Goal: Navigation & Orientation: Find specific page/section

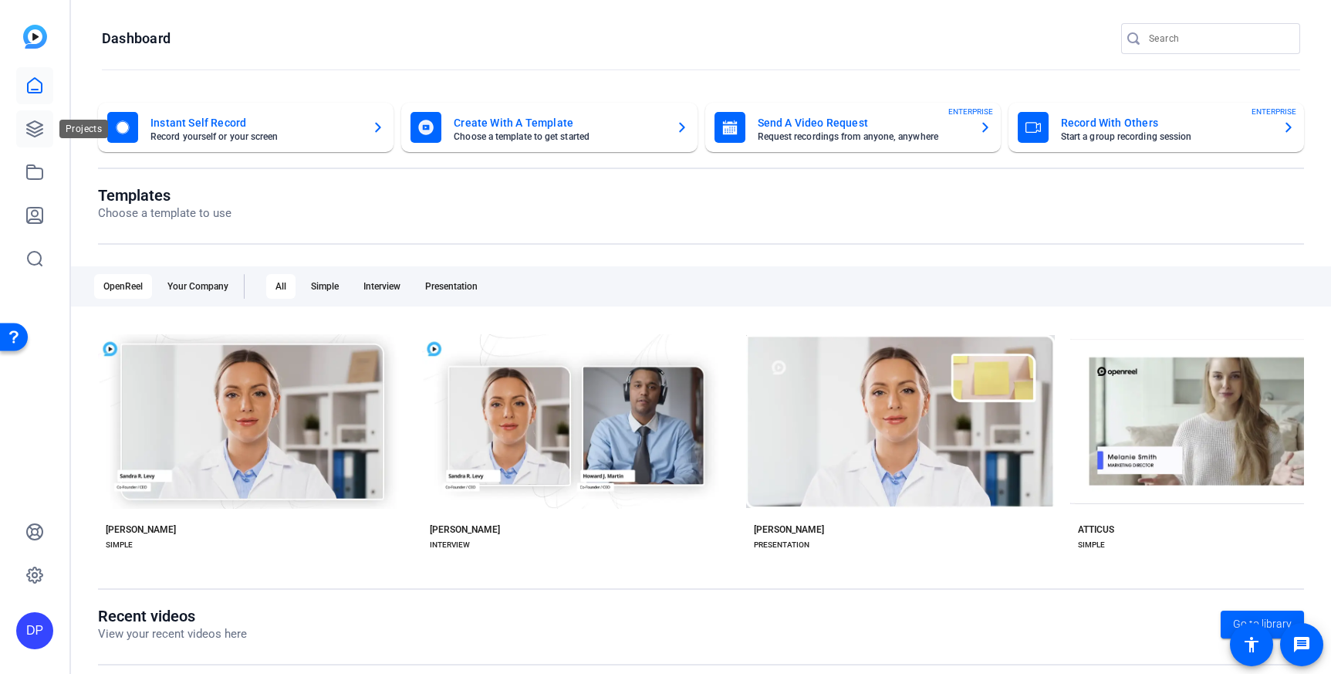
click at [42, 131] on icon at bounding box center [34, 129] width 19 height 19
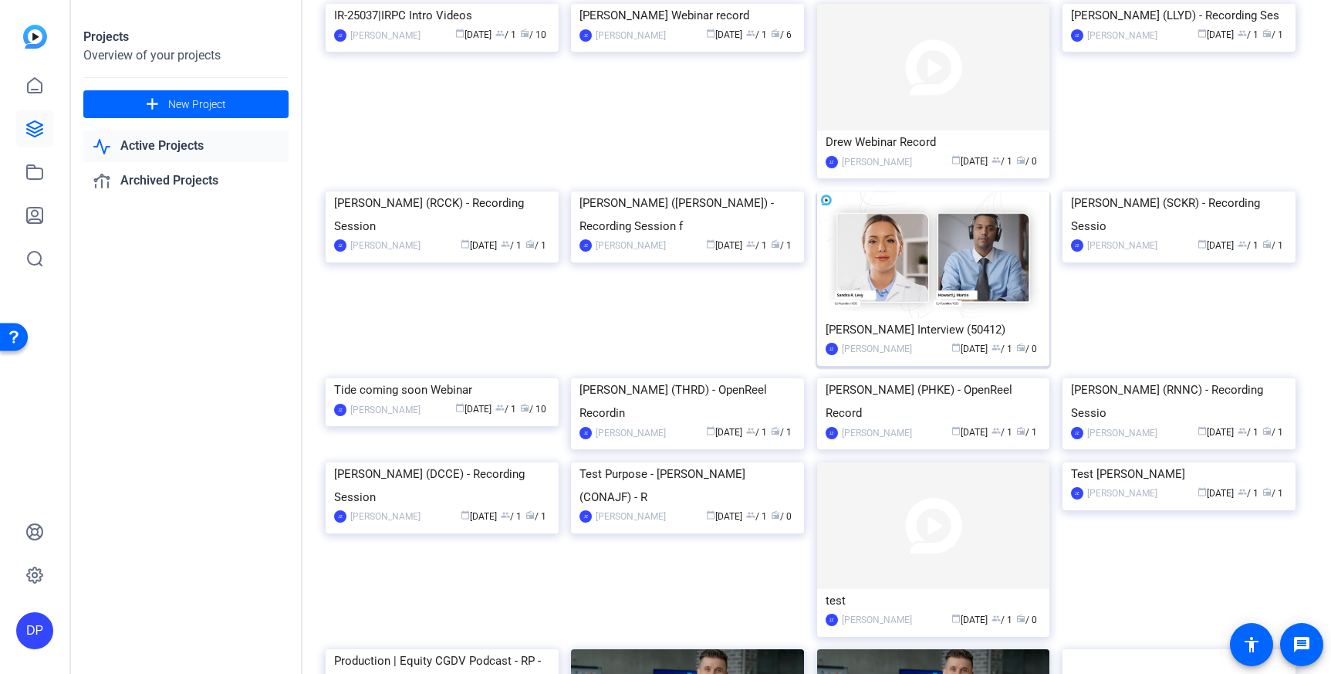
scroll to position [998, 0]
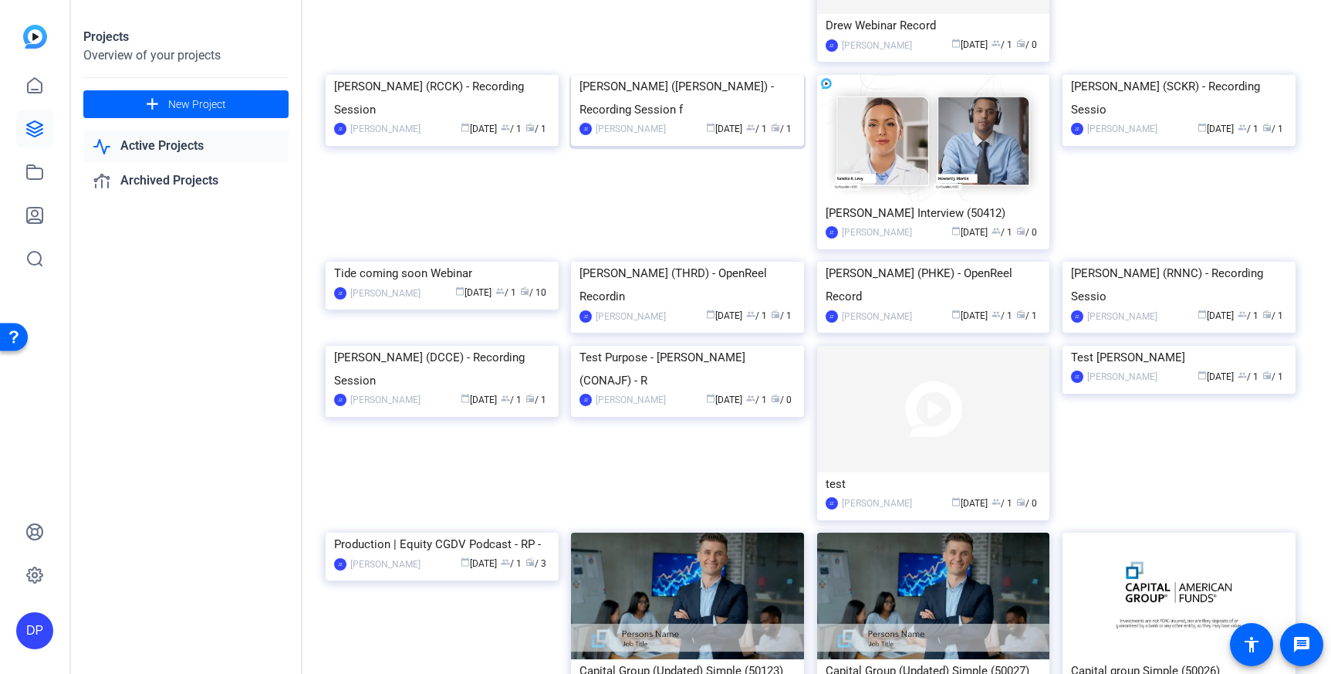
click at [702, 75] on img at bounding box center [687, 75] width 233 height 0
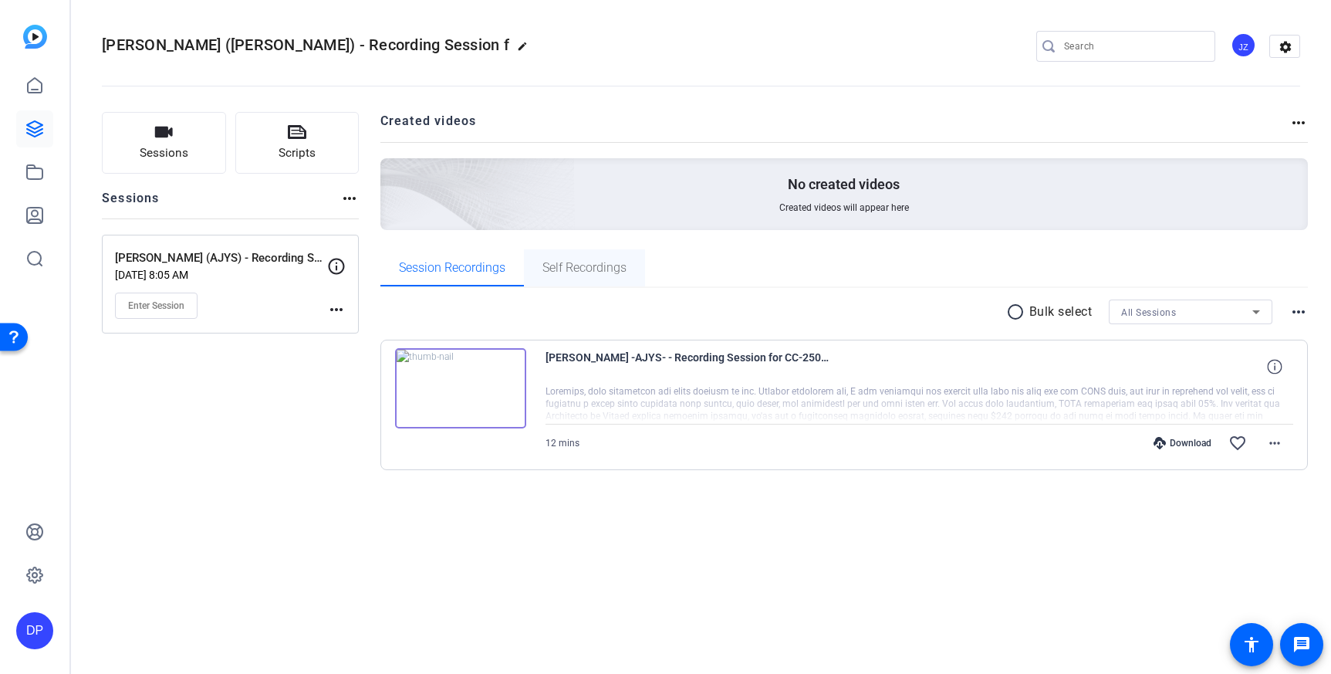
click at [599, 267] on span "Self Recordings" at bounding box center [584, 268] width 84 height 12
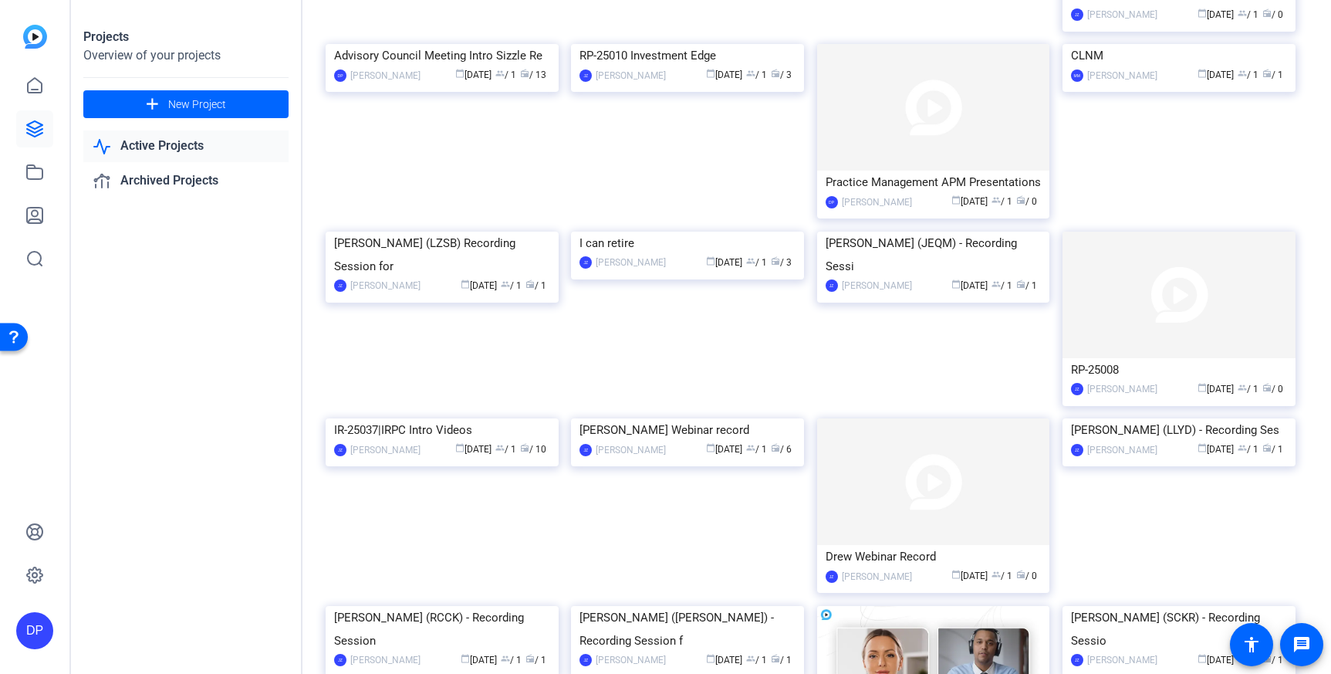
scroll to position [486, 0]
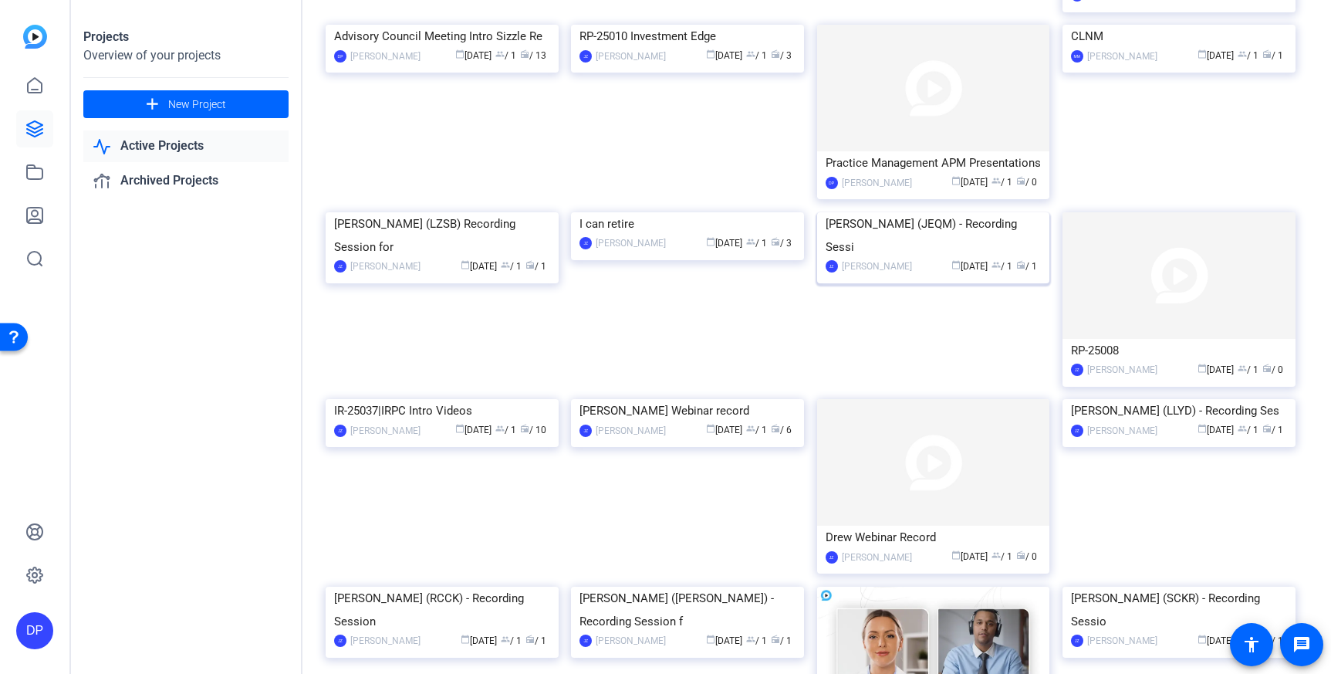
click at [925, 212] on img at bounding box center [933, 212] width 233 height 0
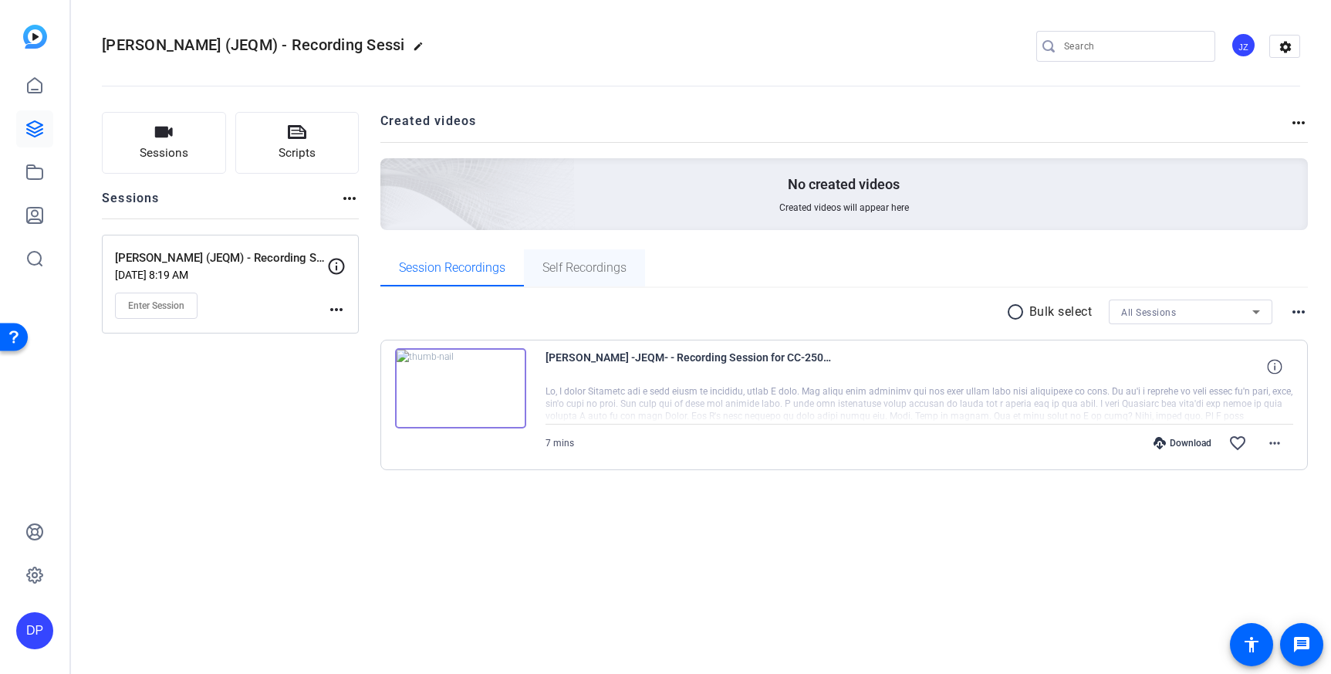
click at [587, 271] on span "Self Recordings" at bounding box center [584, 268] width 84 height 12
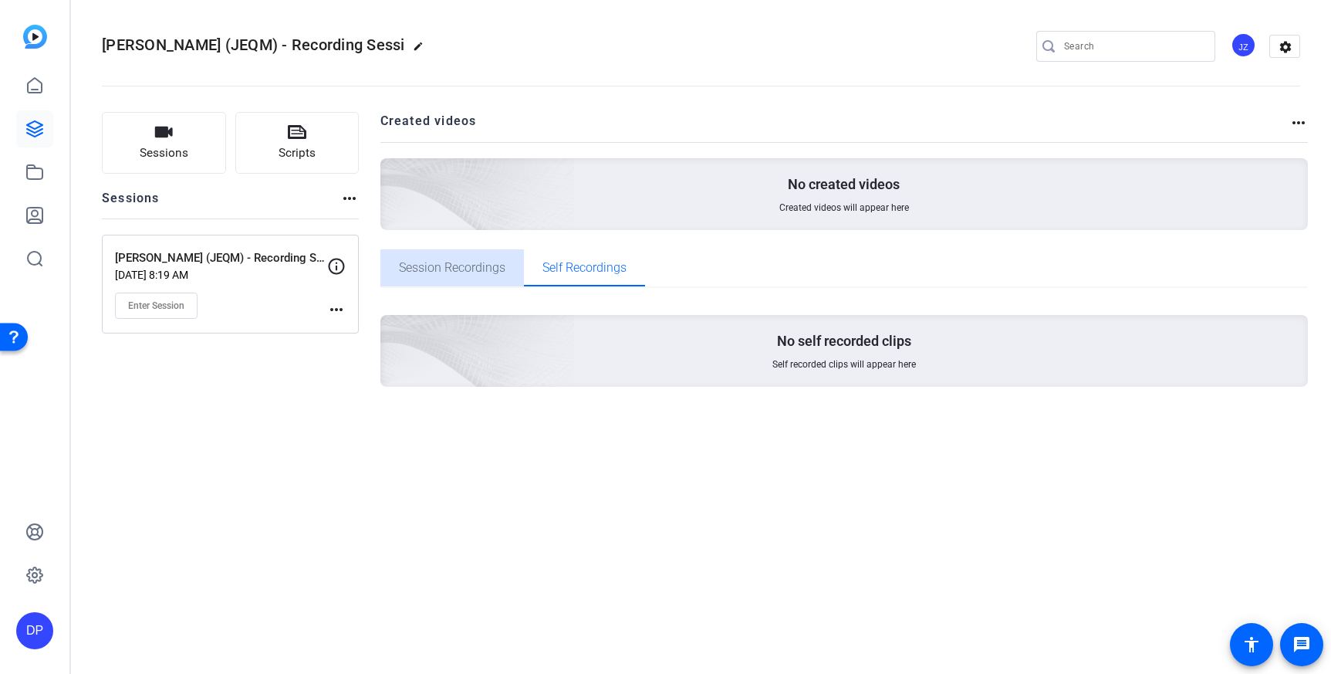
click at [470, 262] on span "Session Recordings" at bounding box center [452, 268] width 106 height 12
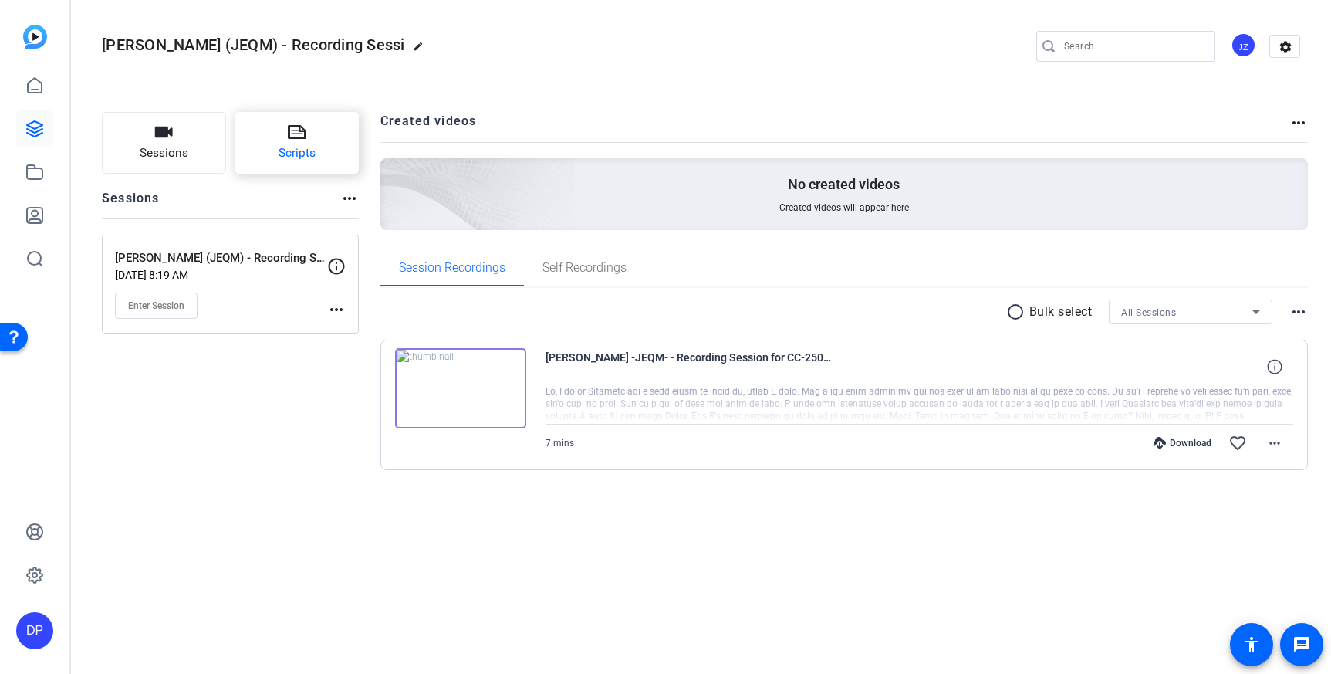
click at [294, 159] on span "Scripts" at bounding box center [297, 153] width 37 height 18
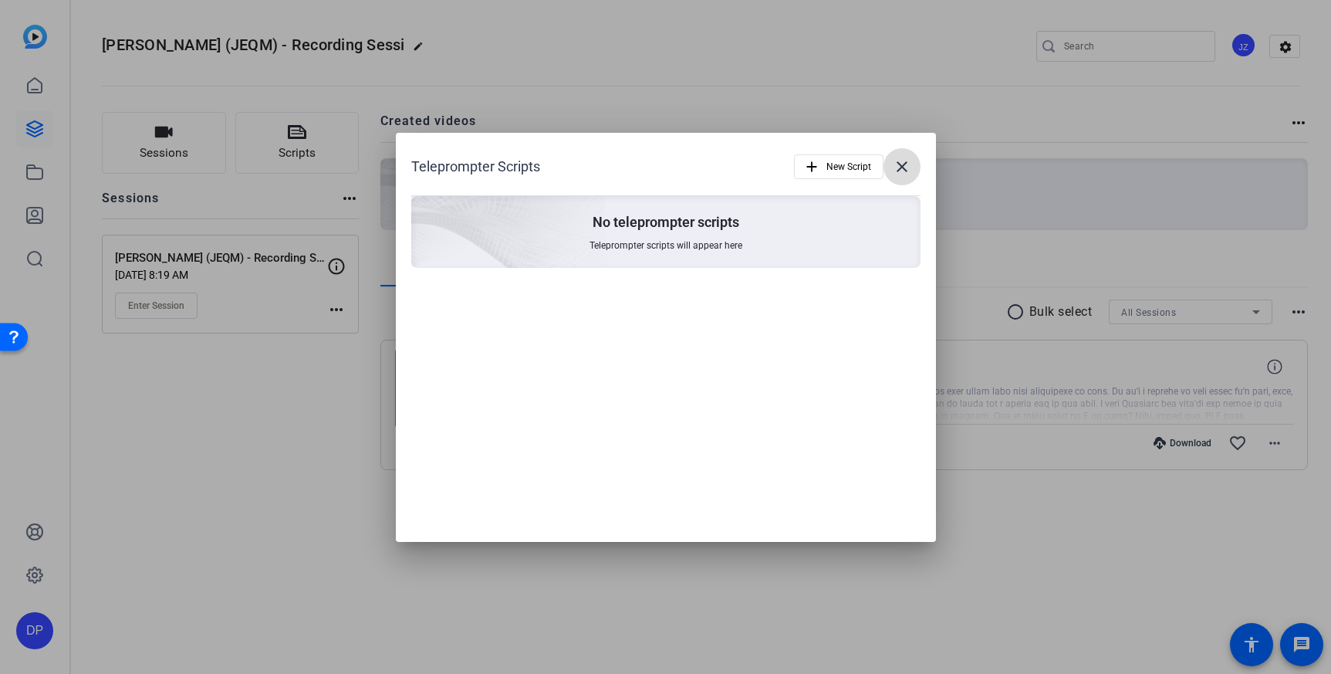
click at [905, 171] on mat-icon "close" at bounding box center [902, 166] width 19 height 19
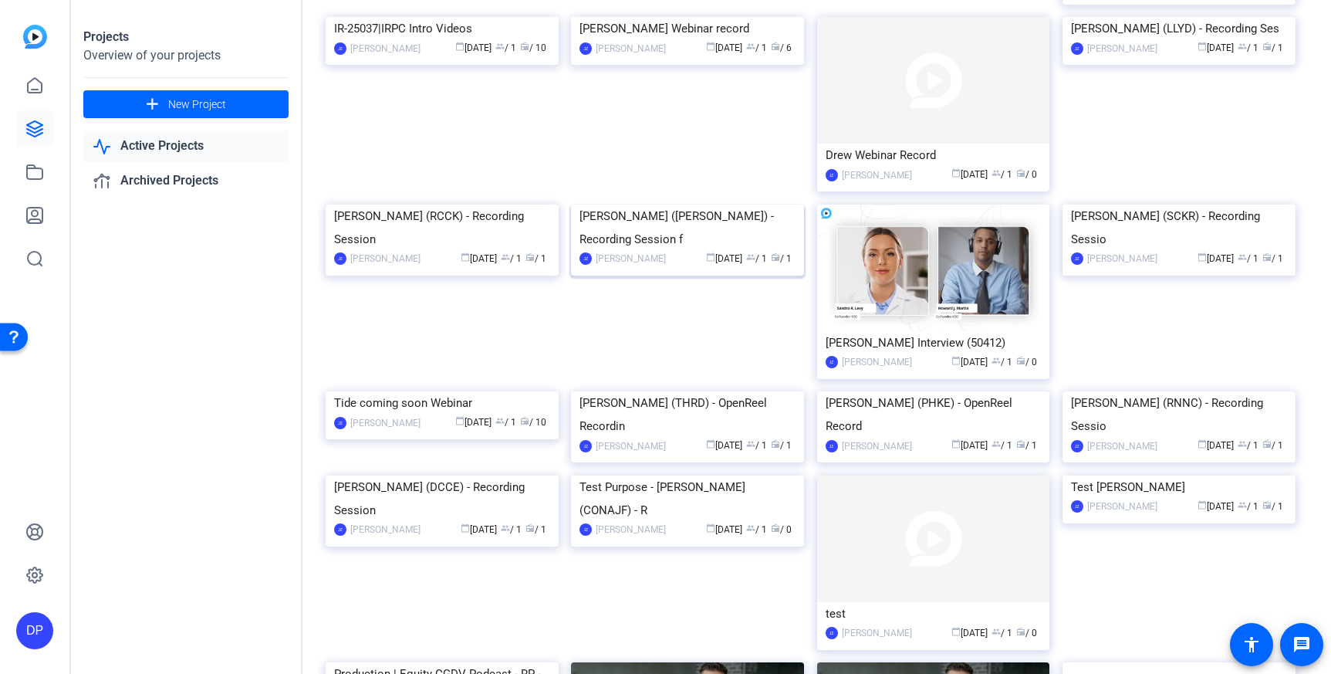
scroll to position [890, 0]
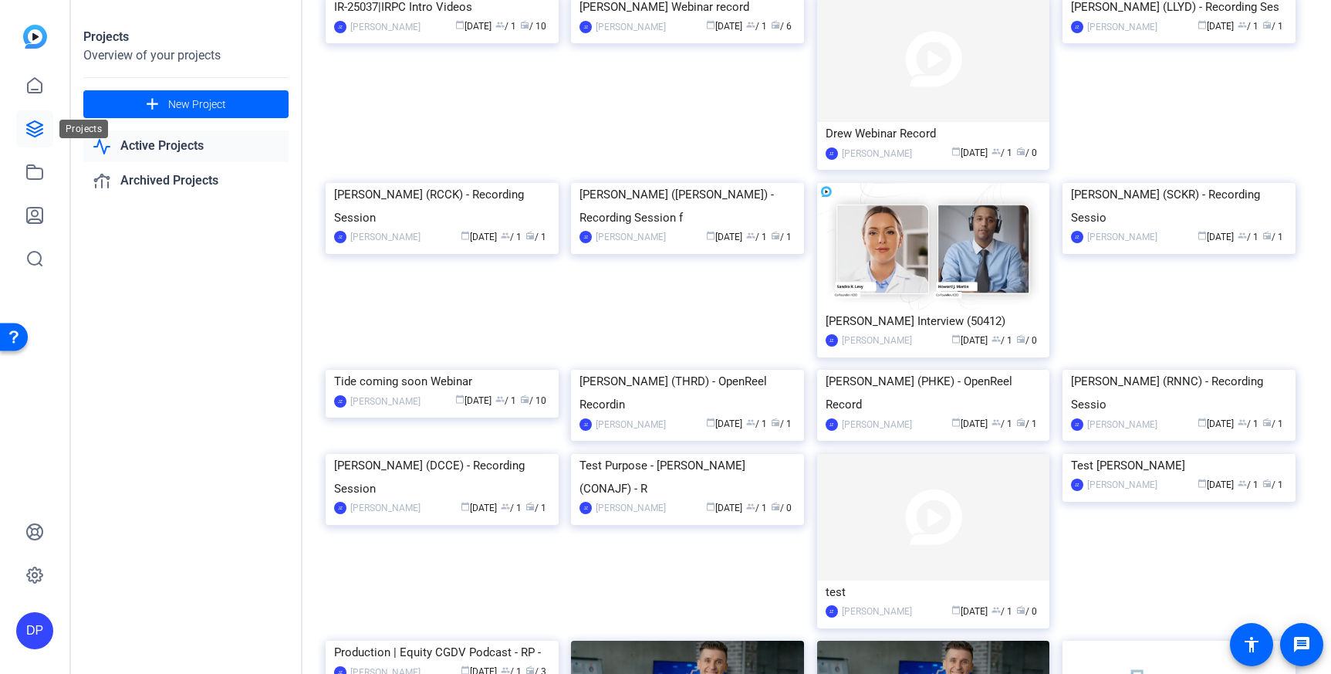
click at [24, 123] on link at bounding box center [34, 128] width 37 height 37
click at [40, 85] on icon at bounding box center [34, 85] width 19 height 19
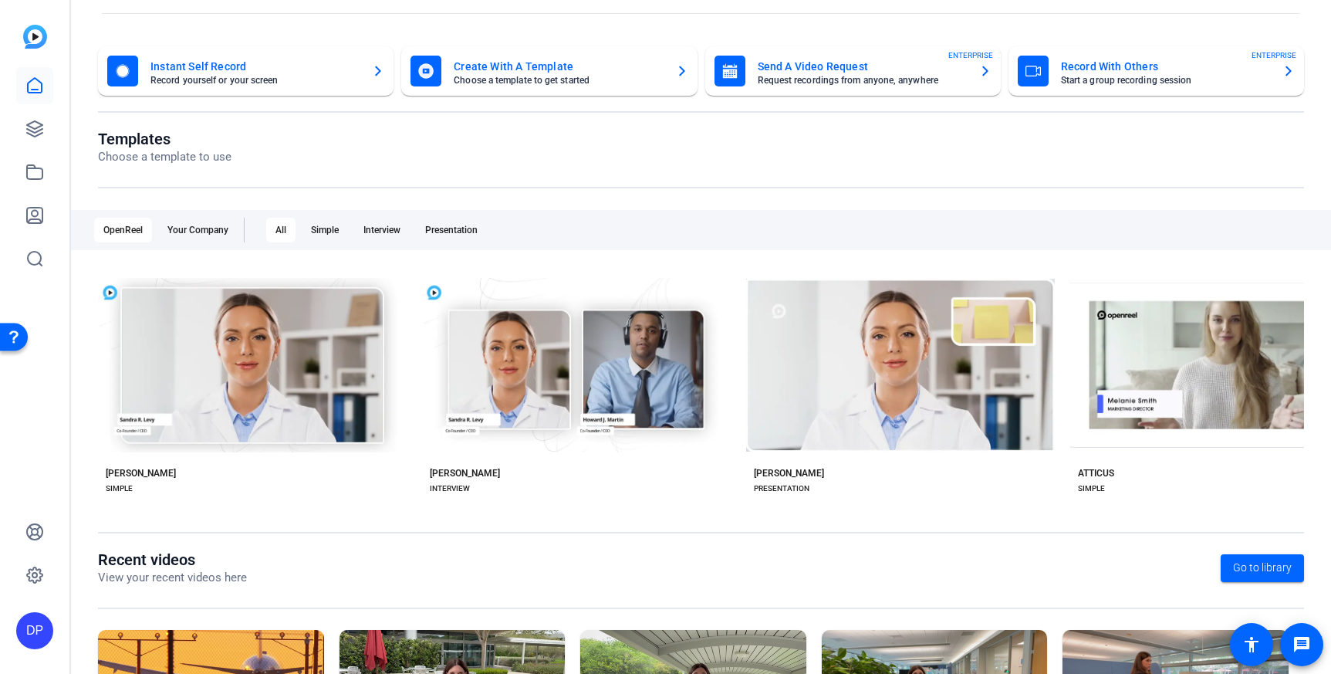
scroll to position [221, 0]
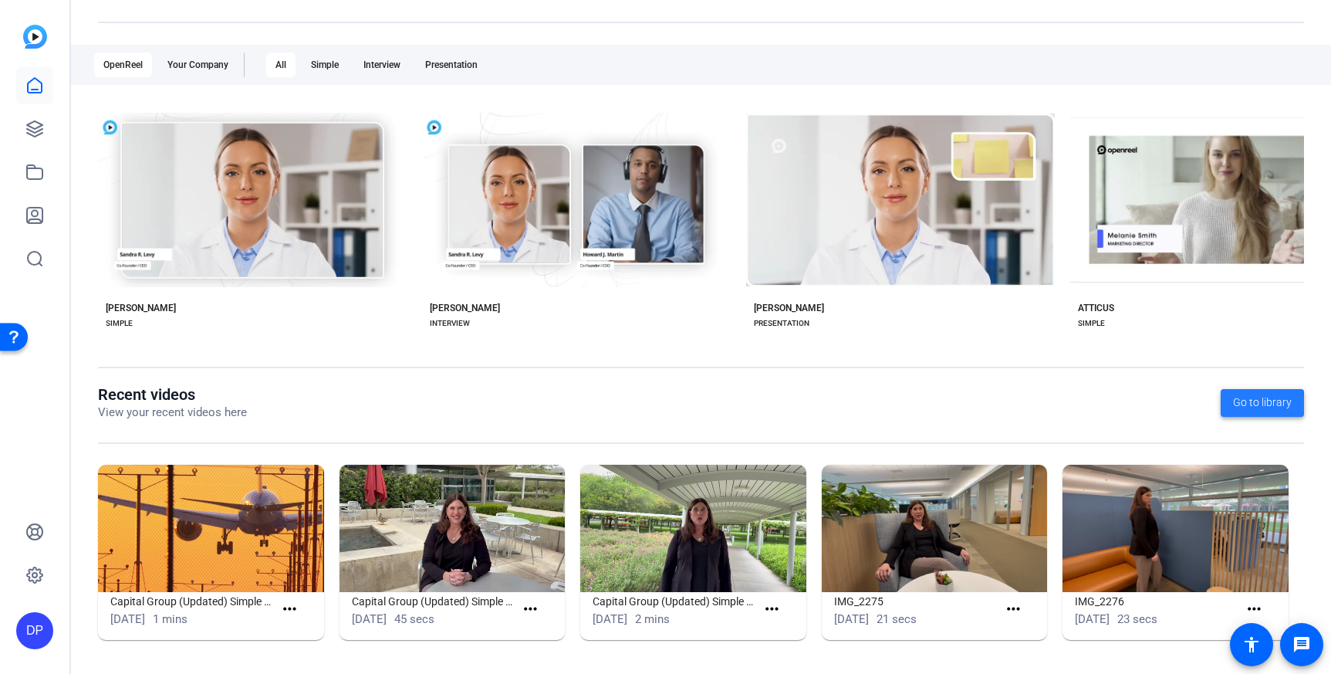
click at [1246, 404] on span "Go to library" at bounding box center [1262, 402] width 59 height 16
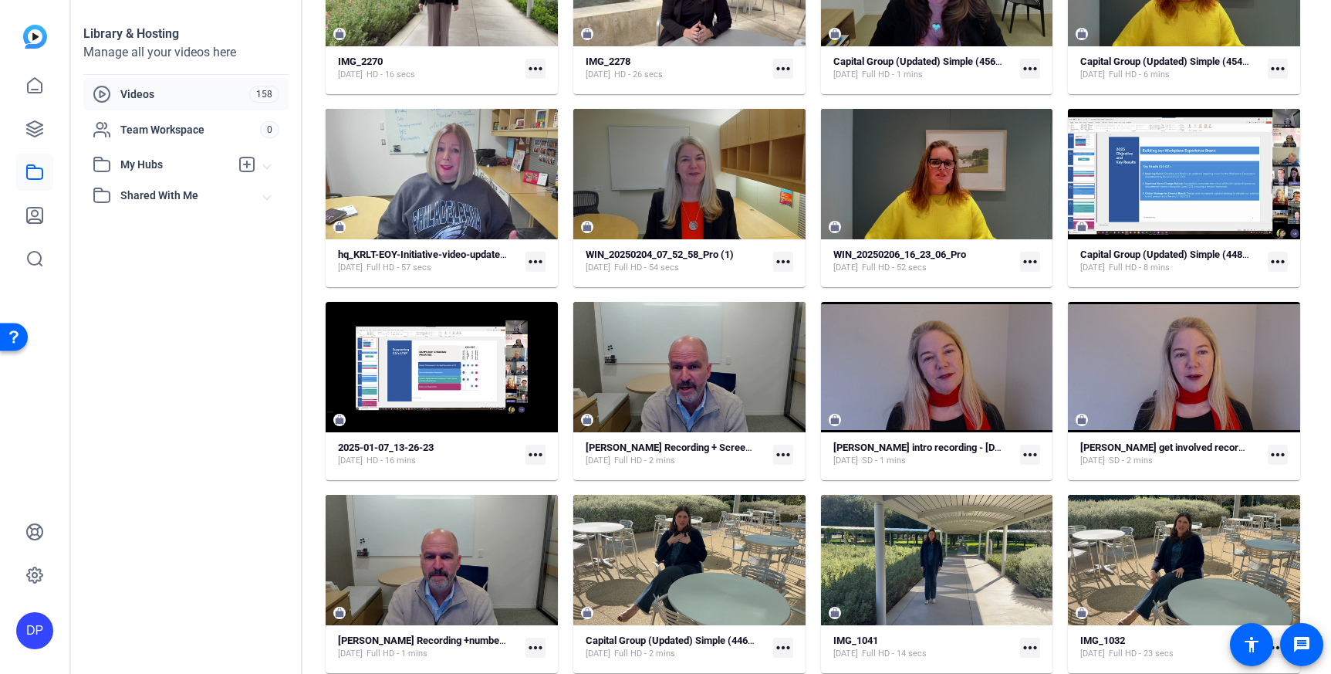
scroll to position [605, 0]
